Goal: Task Accomplishment & Management: Use online tool/utility

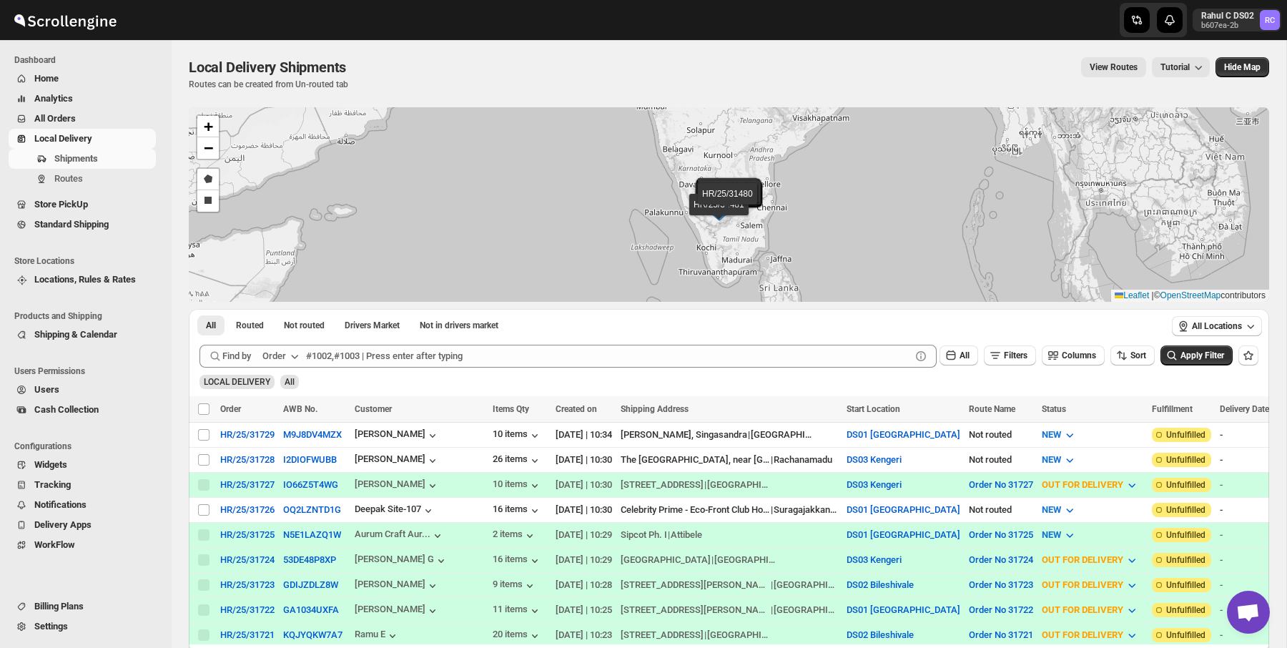
click at [127, 165] on span "Shipments" at bounding box center [103, 159] width 99 height 14
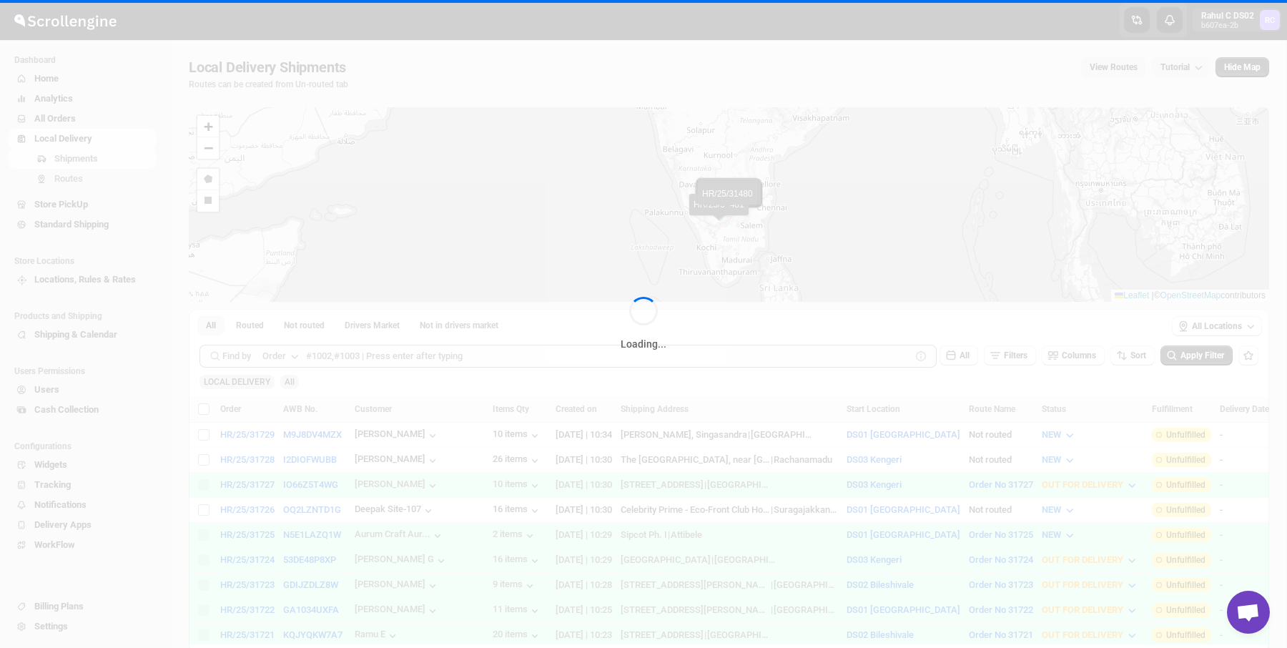
click at [104, 180] on div "Loading..." at bounding box center [643, 324] width 1287 height 648
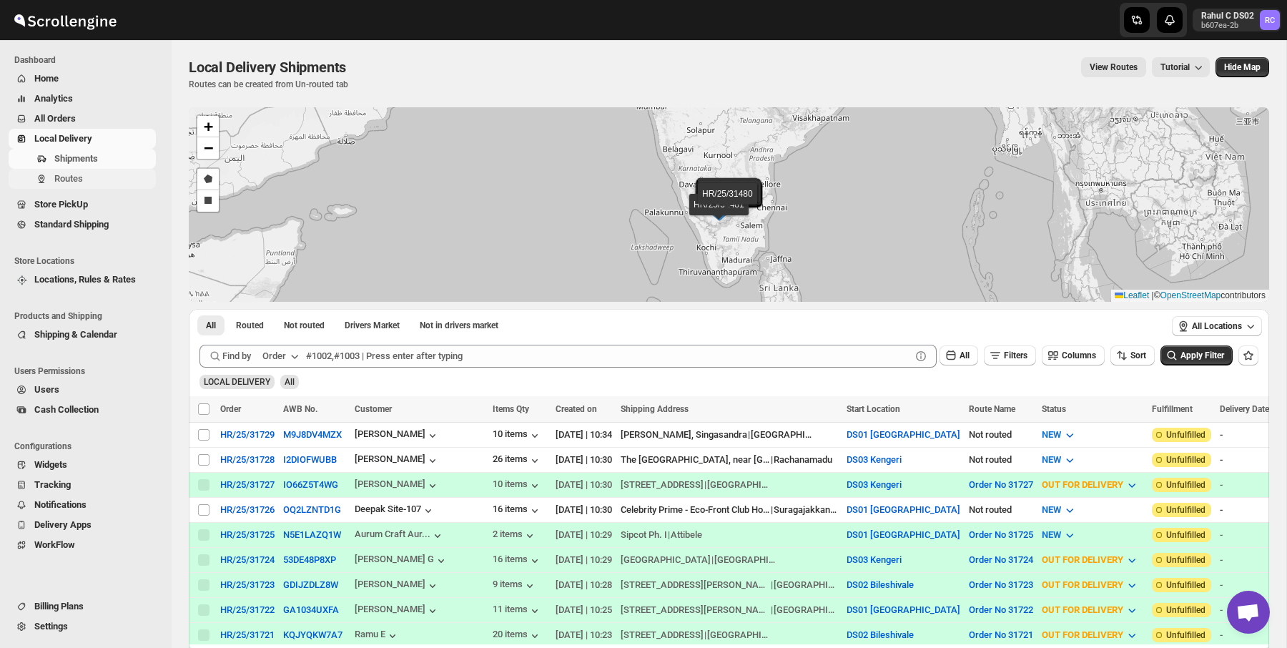
click at [67, 179] on span "Routes" at bounding box center [68, 178] width 29 height 11
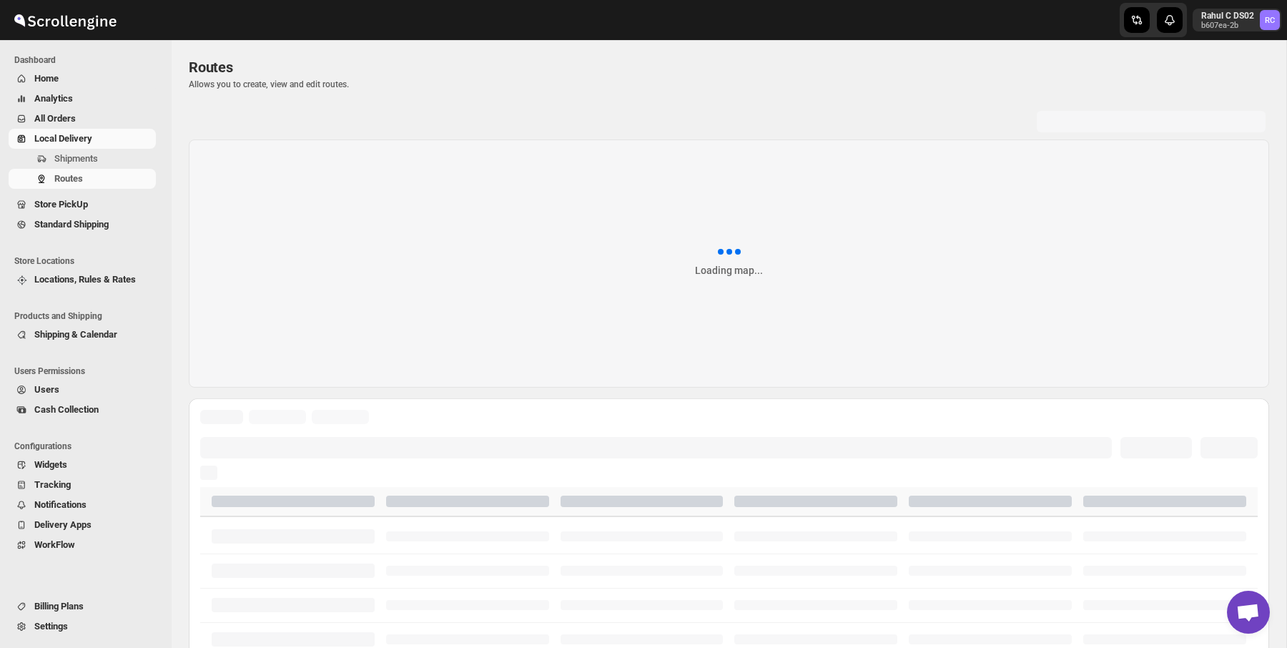
click at [699, 86] on p "Allows you to create, view and edit routes." at bounding box center [729, 84] width 1081 height 11
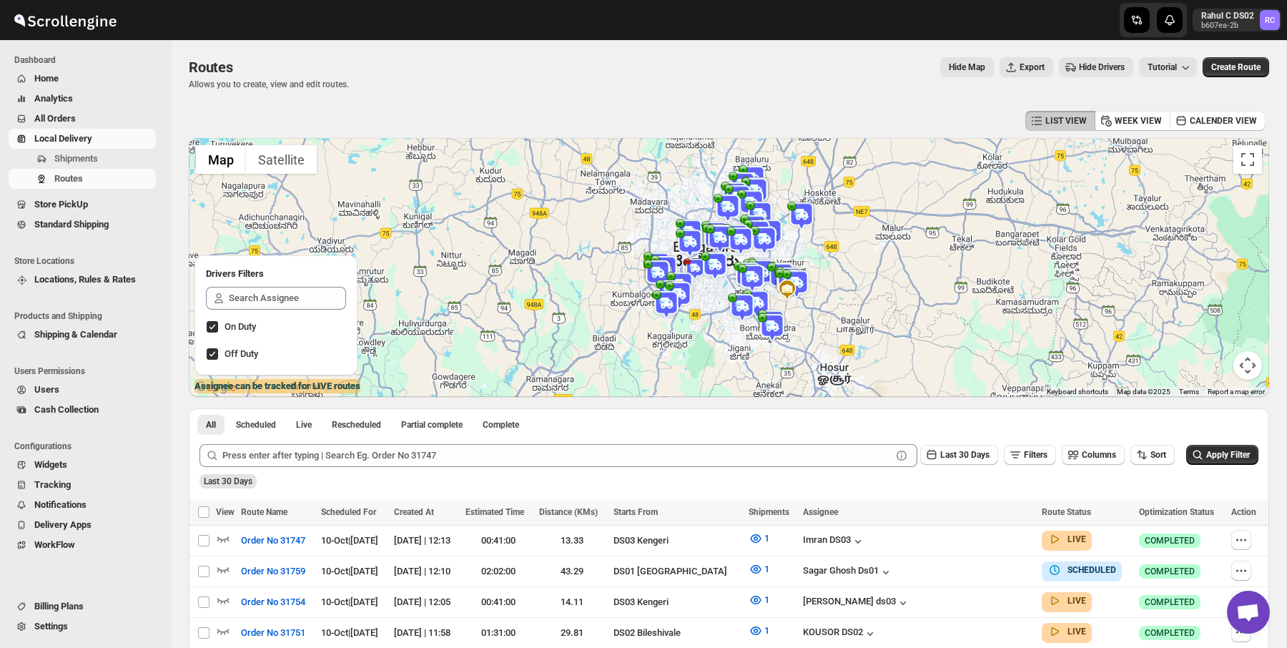
click at [689, 240] on img at bounding box center [690, 243] width 29 height 29
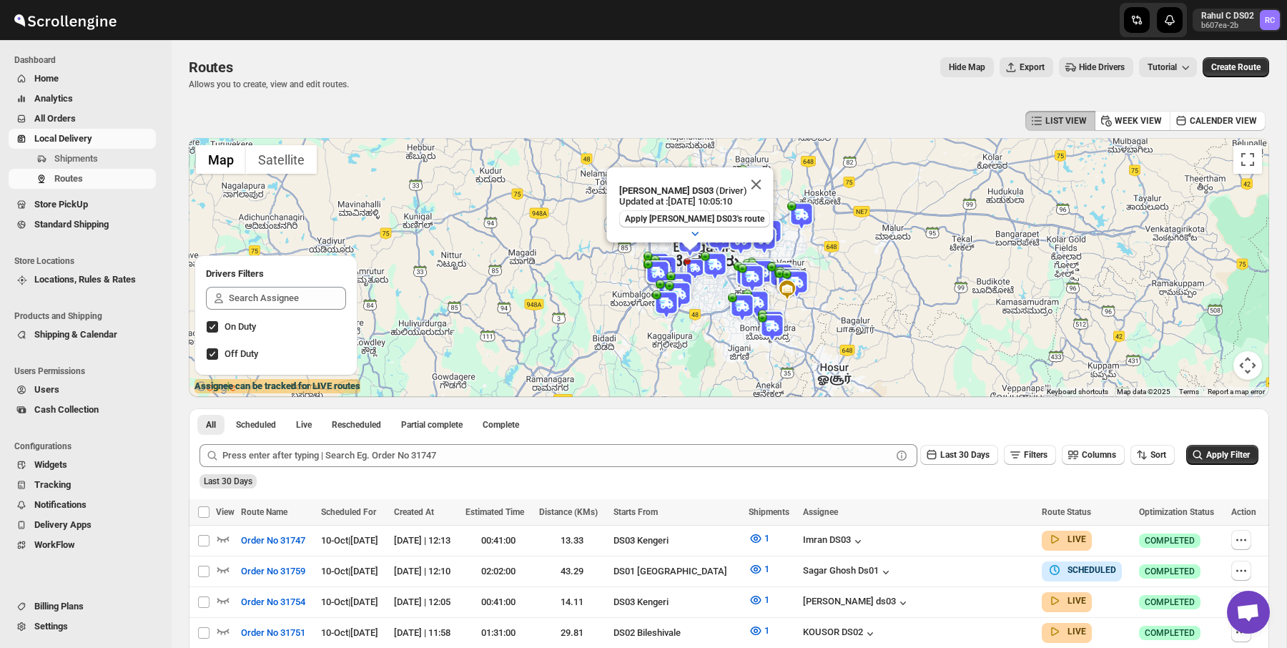
click at [745, 122] on div "LIST VIEW WEEK VIEW CALENDER VIEW" at bounding box center [729, 120] width 1081 height 27
click at [747, 177] on button "Close" at bounding box center [756, 184] width 34 height 34
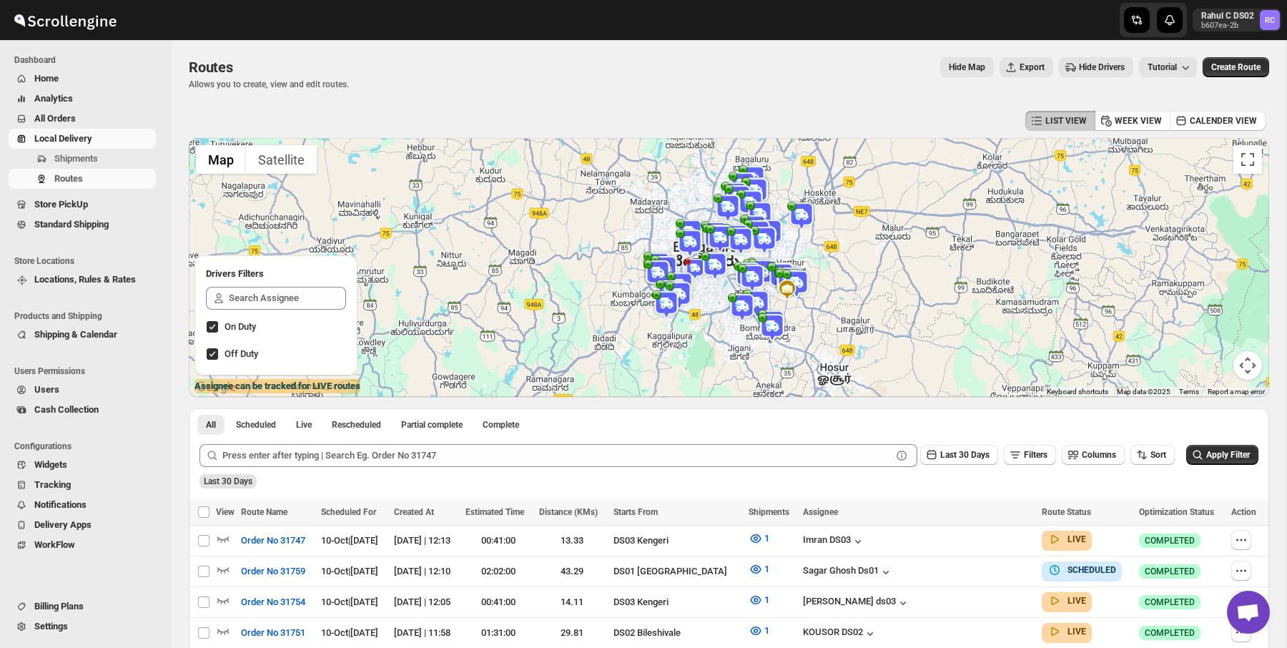
click at [792, 89] on div "Routes Allows you to create, view and edit routes. Hide Map Export Hide Drivers…" at bounding box center [729, 73] width 1081 height 33
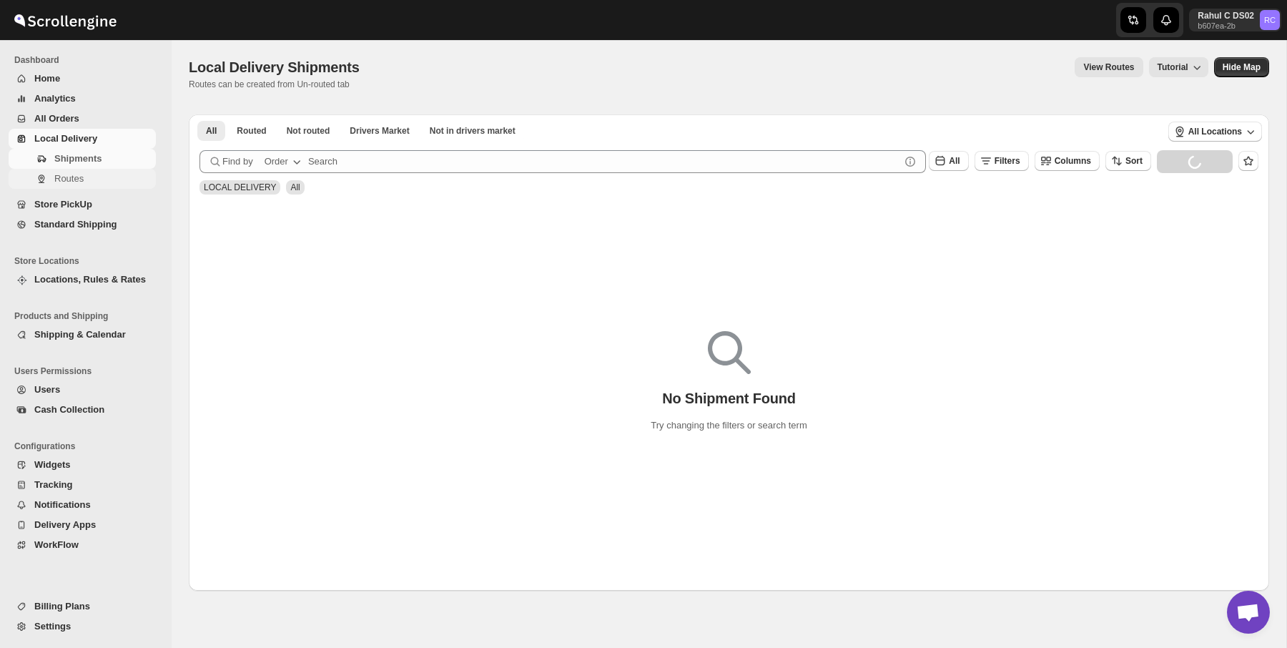
click at [108, 175] on span "Routes" at bounding box center [103, 179] width 99 height 14
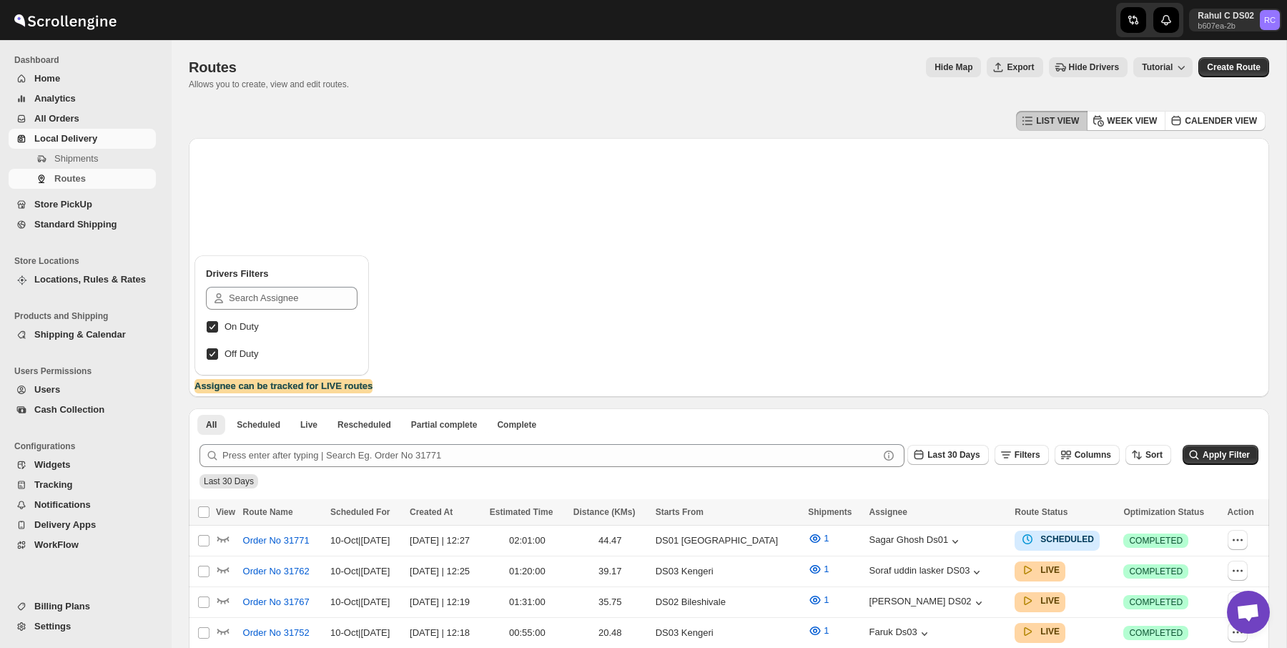
click at [594, 100] on div "Routes. This page is ready Routes Allows you to create, view and edit routes. H…" at bounding box center [729, 73] width 1081 height 67
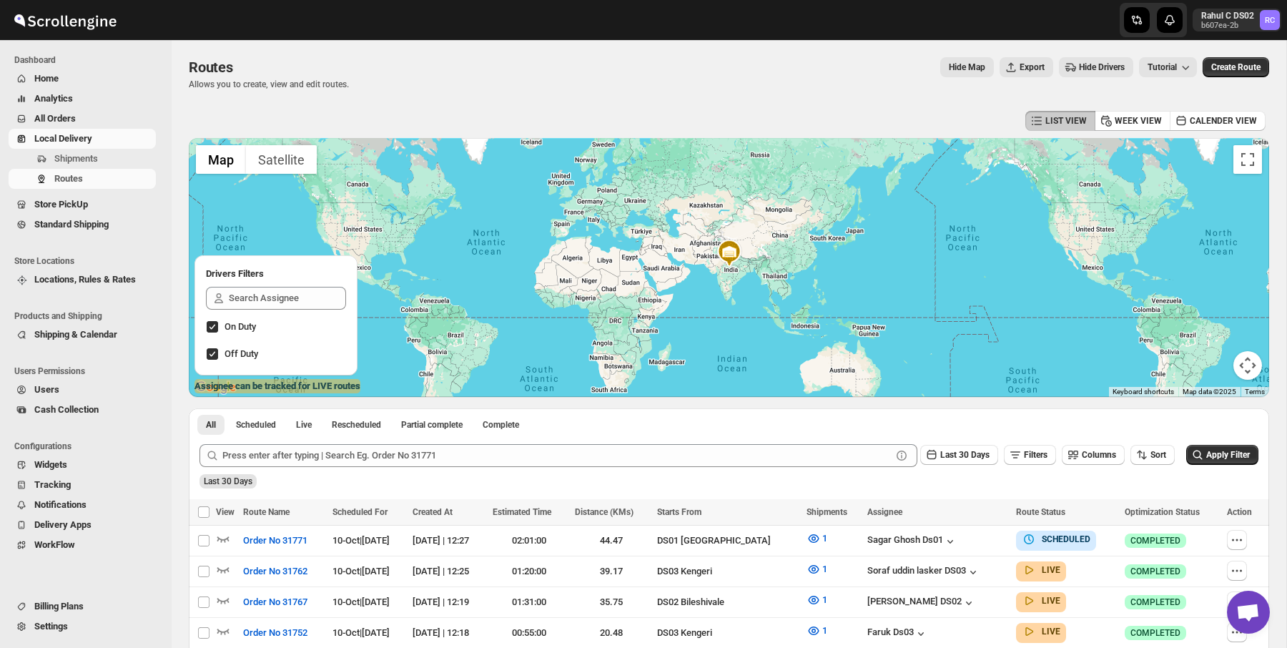
scroll to position [11, 0]
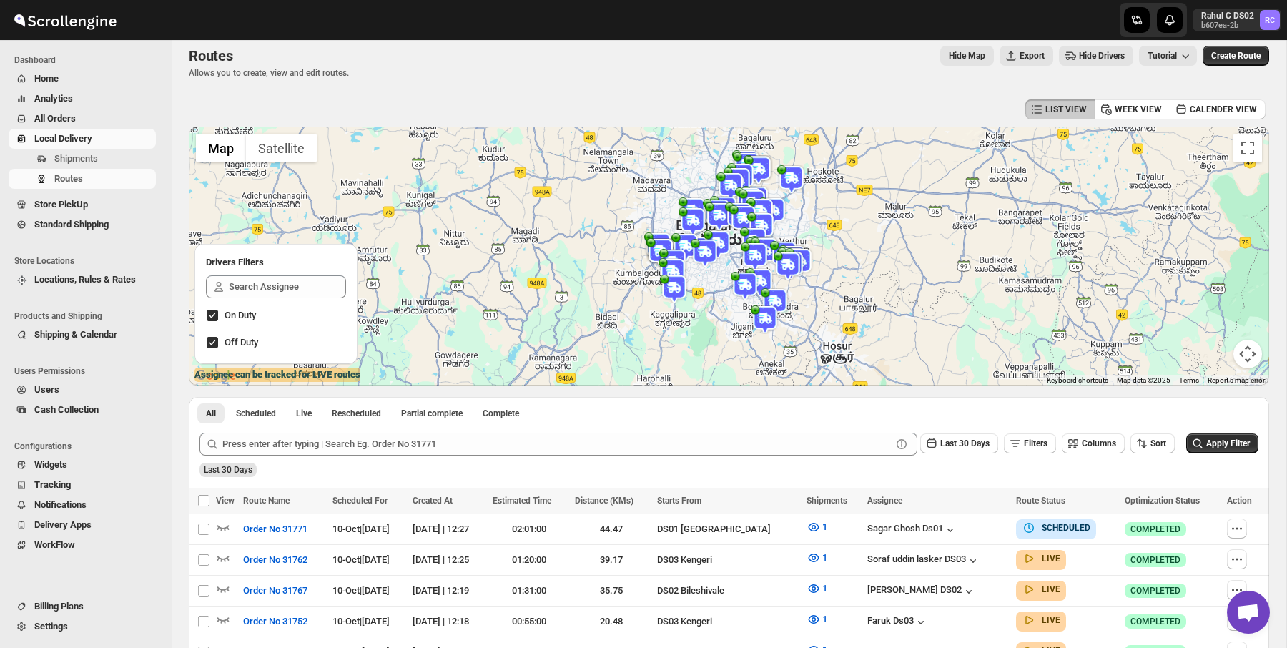
click at [666, 276] on img at bounding box center [674, 289] width 29 height 29
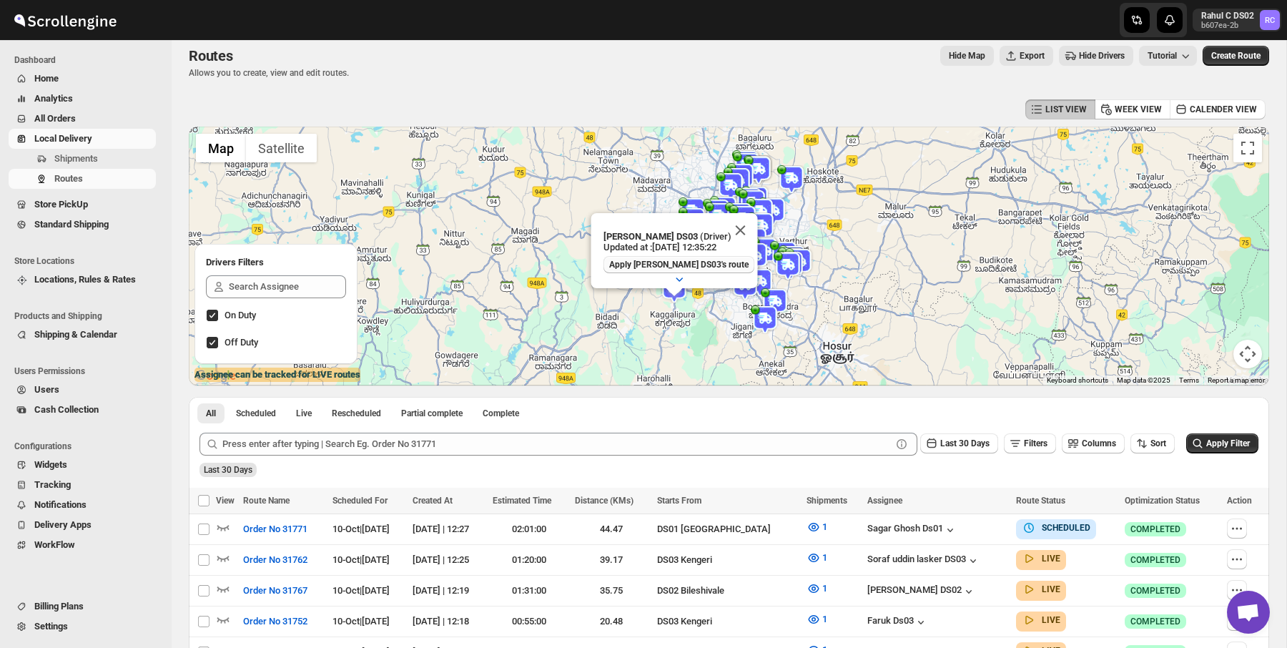
click at [685, 265] on span "Apply ALIM HUSSAIN DS03's route" at bounding box center [678, 264] width 139 height 11
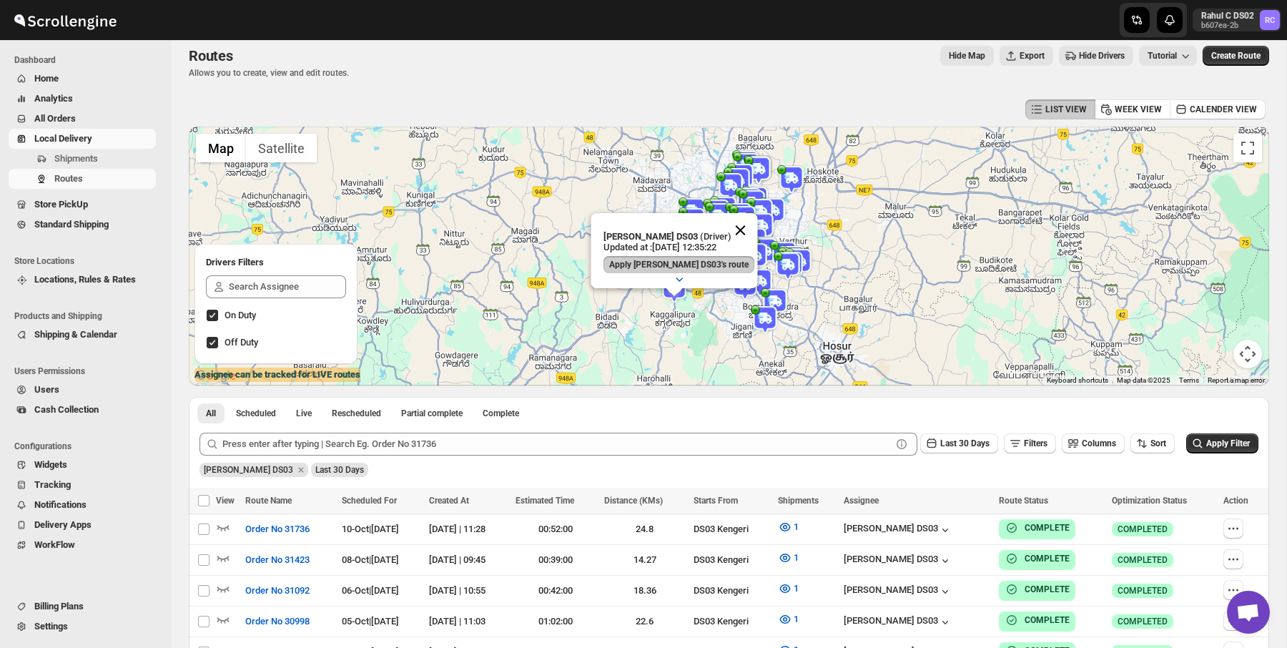
click at [732, 219] on button "Close" at bounding box center [740, 230] width 34 height 34
